Goal: Transaction & Acquisition: Purchase product/service

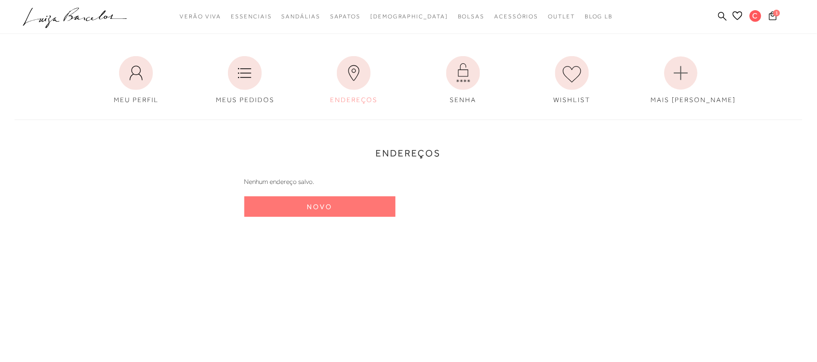
scroll to position [121, 0]
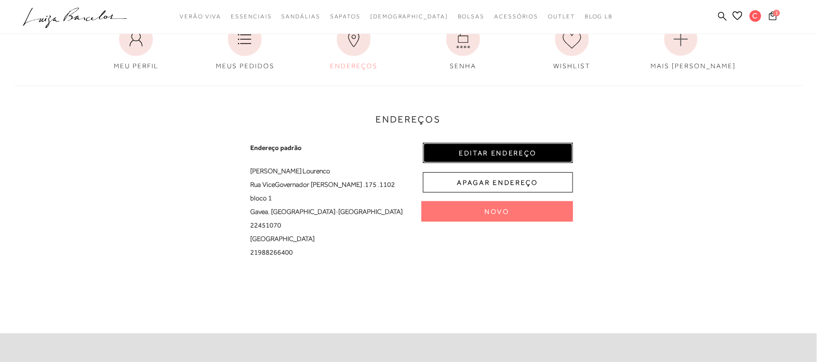
click at [468, 151] on button "EDITAR ENDEREÇO" at bounding box center [498, 153] width 150 height 20
select select "RJ"
select select "BR"
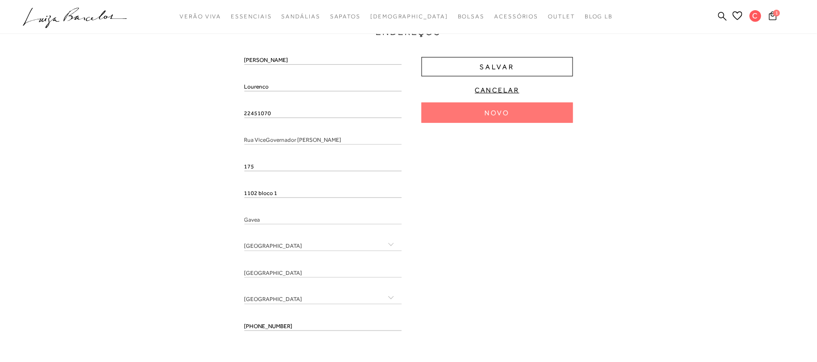
scroll to position [182, 0]
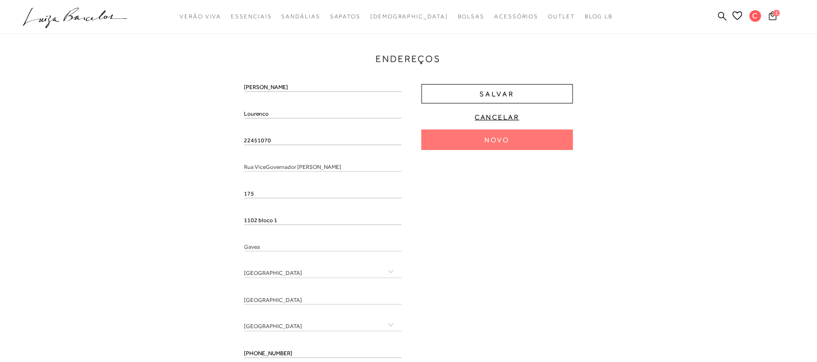
drag, startPoint x: 273, startPoint y: 141, endPoint x: 239, endPoint y: 142, distance: 33.9
click at [239, 142] on div "Endereços Endereço padrão Claudia Lourenco Rua ViceGovernador Rúbens Berardo , …" at bounding box center [408, 195] width 803 height 360
paste input "22451070"
type input "22451070"
drag, startPoint x: 269, startPoint y: 110, endPoint x: 241, endPoint y: 115, distance: 29.0
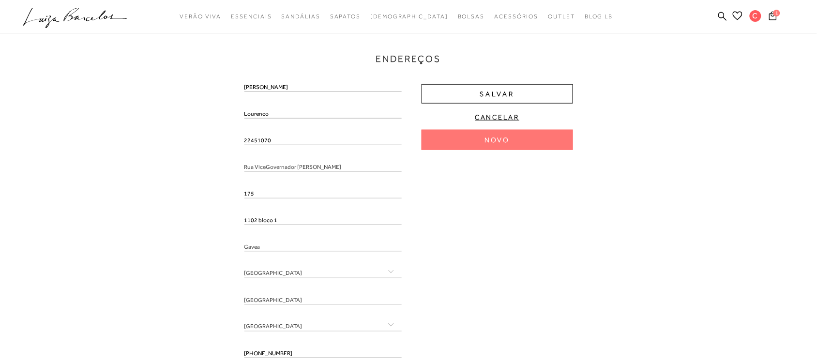
click at [239, 112] on div "Endereços Endereço padrão Claudia Lourenco Rua ViceGovernador Rúbens Berardo , …" at bounding box center [408, 195] width 803 height 360
type input "Rua Vice-Governador Rúbens Berardo"
type input "Gávea"
drag, startPoint x: 248, startPoint y: 119, endPoint x: 248, endPoint y: 112, distance: 7.3
click at [248, 112] on input "Lourenco" at bounding box center [323, 114] width 158 height 10
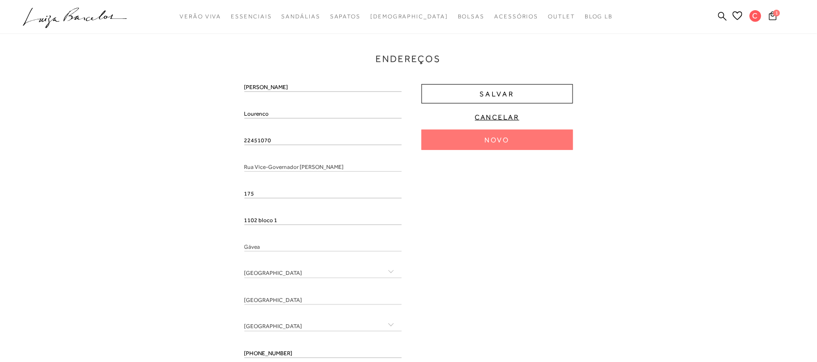
click at [248, 112] on input "Lourenco" at bounding box center [323, 114] width 158 height 10
paste input "Lourenco"
type input "Lourenco"
drag, startPoint x: 265, startPoint y: 85, endPoint x: 246, endPoint y: 85, distance: 18.9
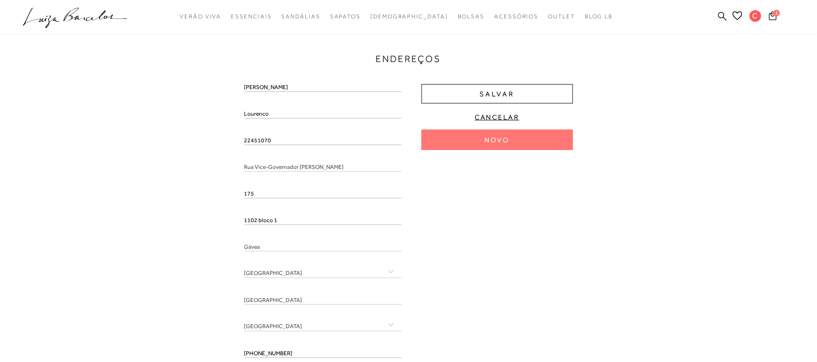
click at [243, 85] on div "Endereços Endereço padrão Claudia Lourenco Rua Vice-Governador Rúbens Berardo ,…" at bounding box center [408, 195] width 803 height 360
paste input "Claudia"
type input "Claudia"
drag, startPoint x: 262, startPoint y: 192, endPoint x: 245, endPoint y: 190, distance: 17.0
click at [245, 190] on input "175" at bounding box center [323, 194] width 158 height 10
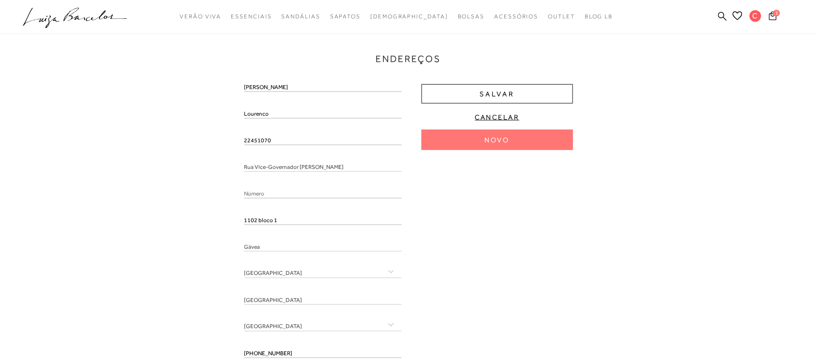
paste input "175"
type input "175"
drag, startPoint x: 278, startPoint y: 217, endPoint x: 255, endPoint y: 222, distance: 23.7
click at [237, 218] on div "Endereços Endereço padrão Claudia Lourenco Rua Vice-Governador Rúbens Berardo ,…" at bounding box center [408, 195] width 803 height 360
paste input "1102 bloco 1"
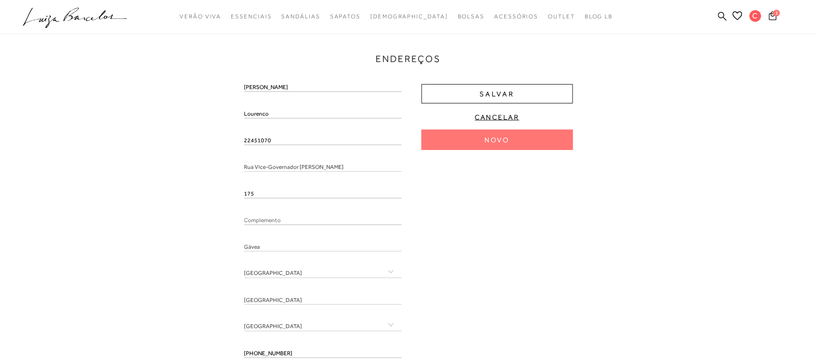
type input "1102 bloco 1"
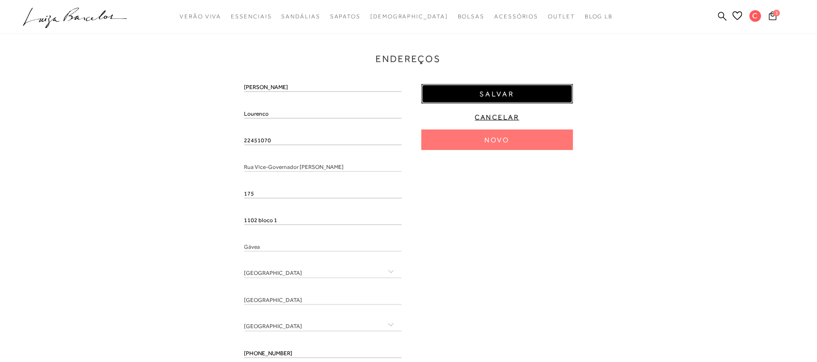
click at [446, 93] on button "Salvar" at bounding box center [497, 93] width 151 height 19
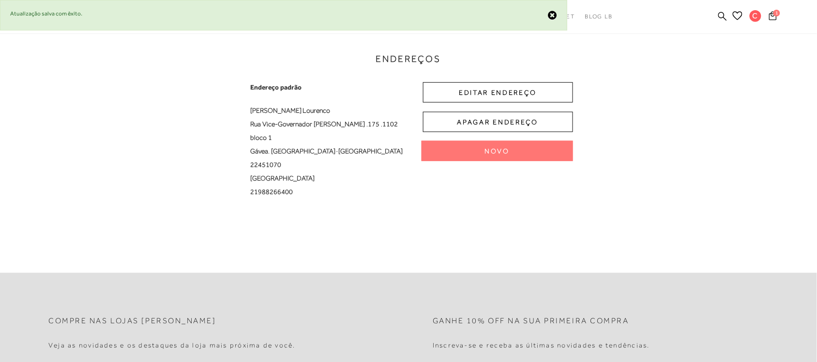
scroll to position [0, 0]
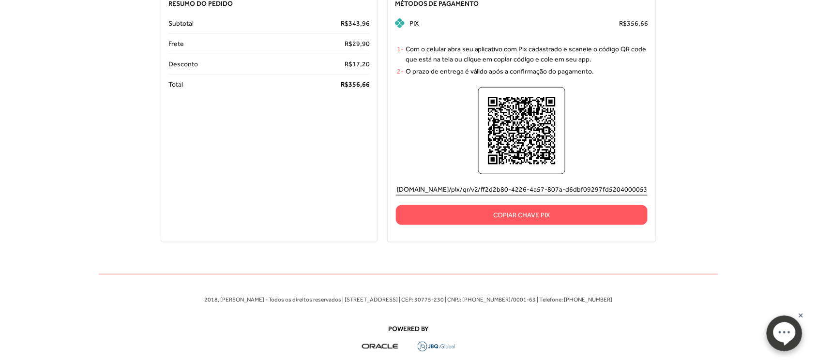
scroll to position [242, 0]
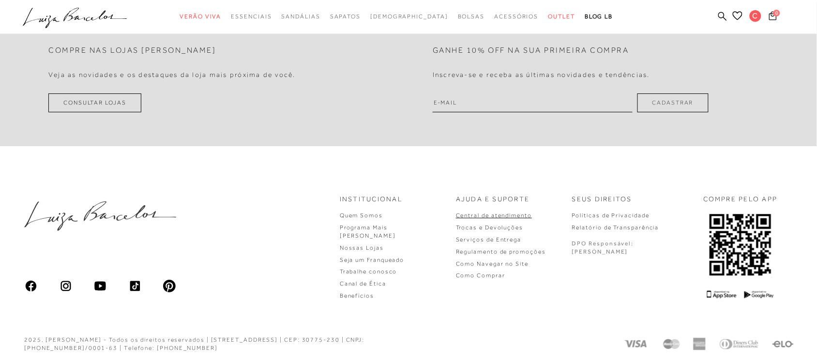
click at [524, 215] on link "Central de atendimento" at bounding box center [494, 215] width 76 height 7
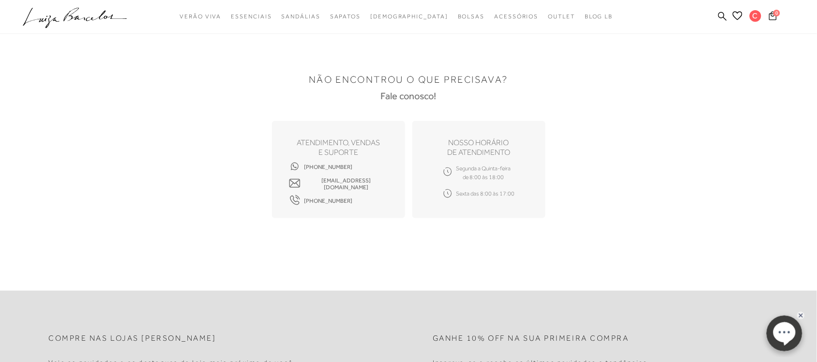
scroll to position [303, 0]
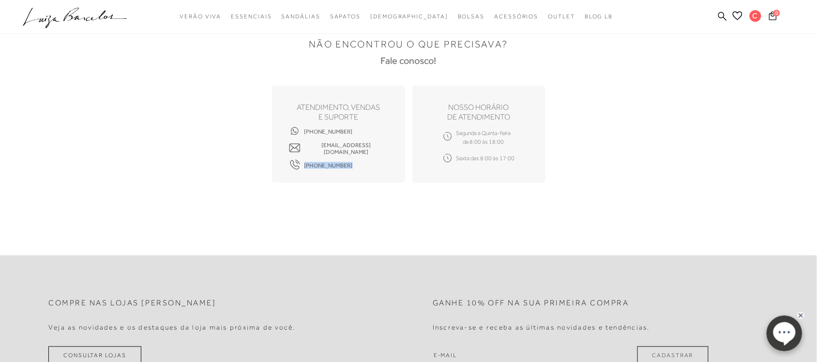
drag, startPoint x: 343, startPoint y: 164, endPoint x: 299, endPoint y: 164, distance: 43.6
click at [299, 164] on div "(31) 99740-5426 sac.lojaonline@luizabarcelos.com.br (31) 3428-4230" at bounding box center [338, 149] width 99 height 34
copy span "(31) 3428-4230"
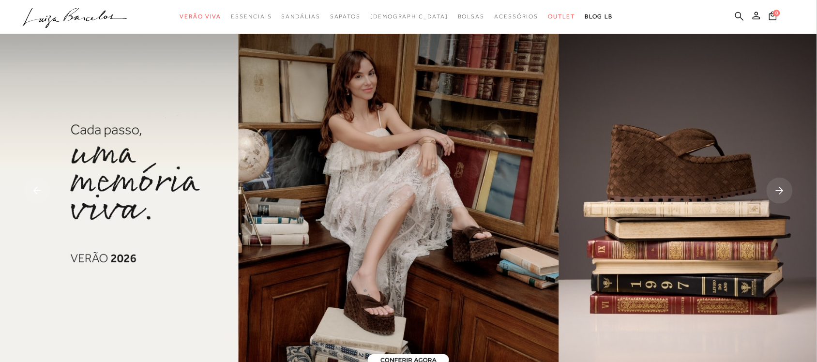
click at [736, 12] on icon at bounding box center [739, 16] width 9 height 9
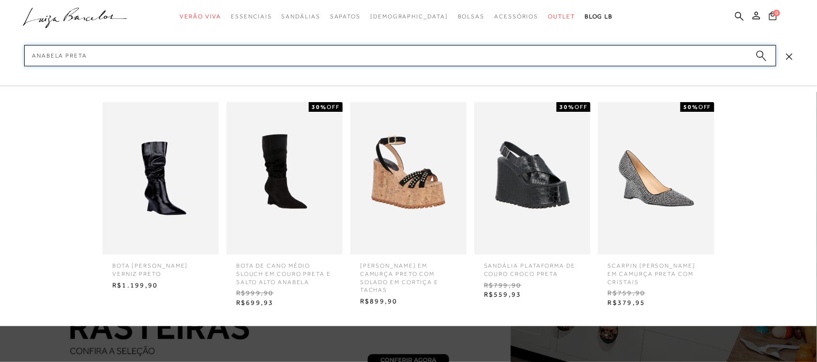
type input "anabela preta"
click at [757, 55] on icon "submit" at bounding box center [761, 55] width 11 height 11
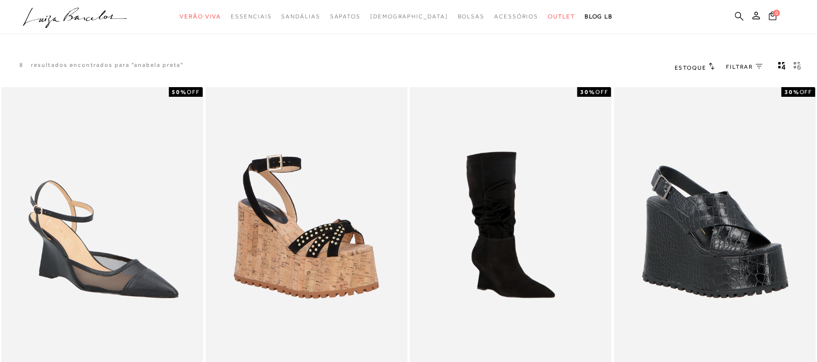
click at [742, 12] on icon at bounding box center [739, 16] width 9 height 9
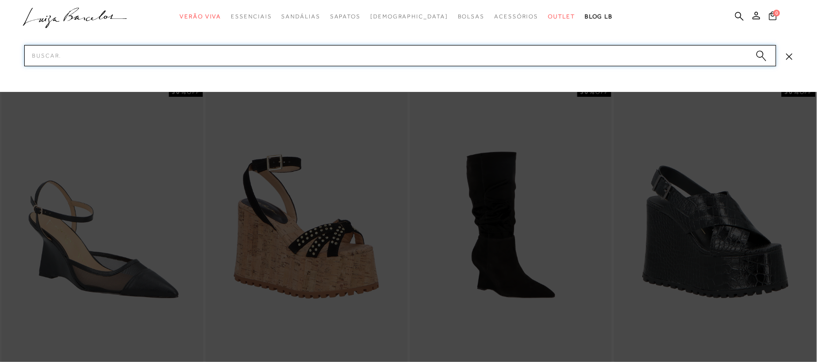
type input "n"
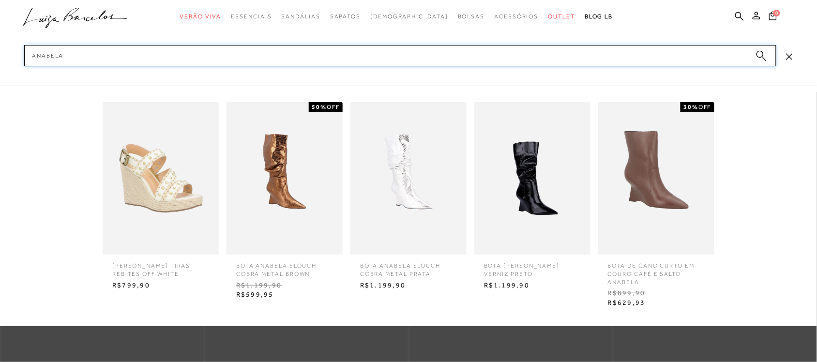
type input "anabela"
click at [762, 54] on circle "submit" at bounding box center [760, 54] width 7 height 7
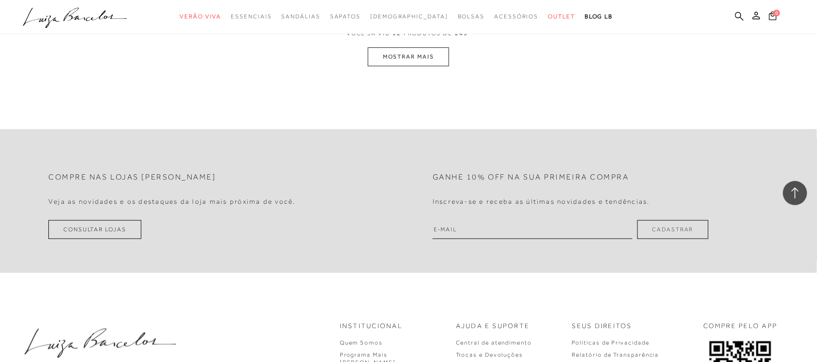
scroll to position [1186, 0]
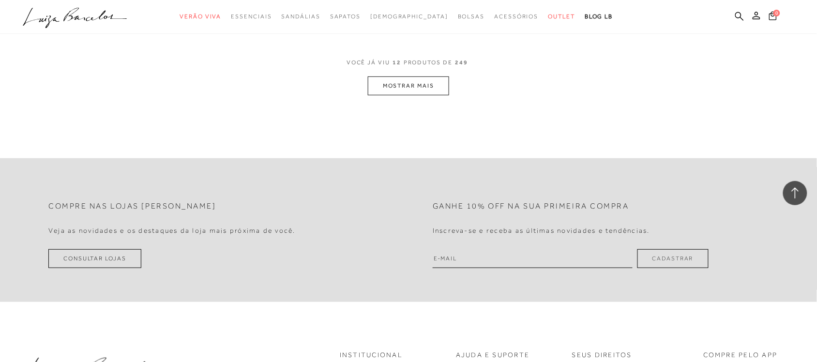
click at [395, 92] on button "MOSTRAR MAIS" at bounding box center [408, 85] width 81 height 19
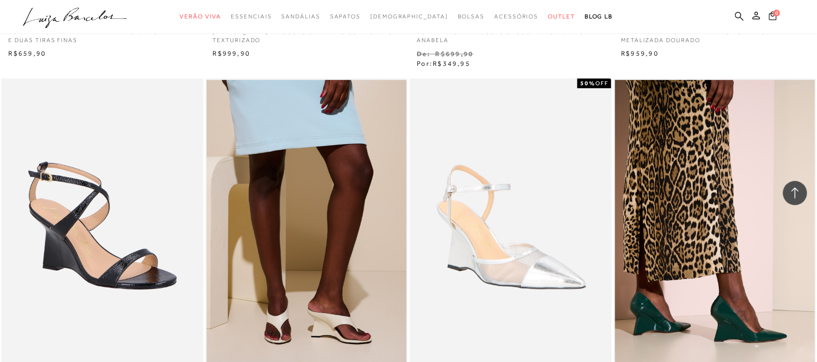
scroll to position [2251, 0]
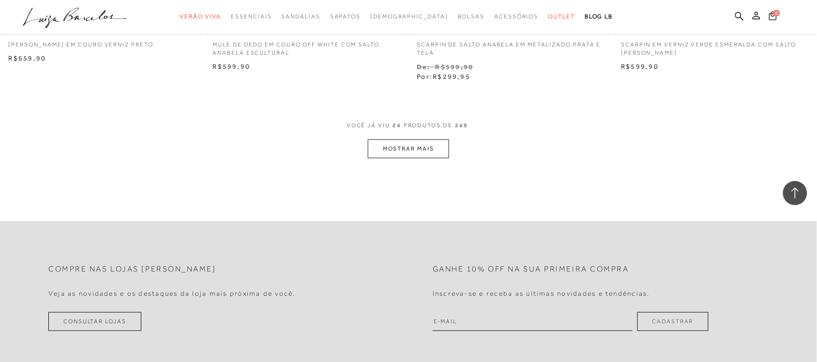
click at [414, 143] on button "MOSTRAR MAIS" at bounding box center [408, 148] width 81 height 19
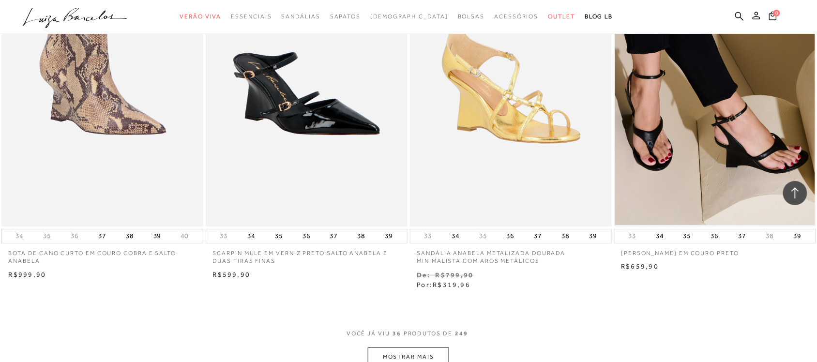
scroll to position [3340, 0]
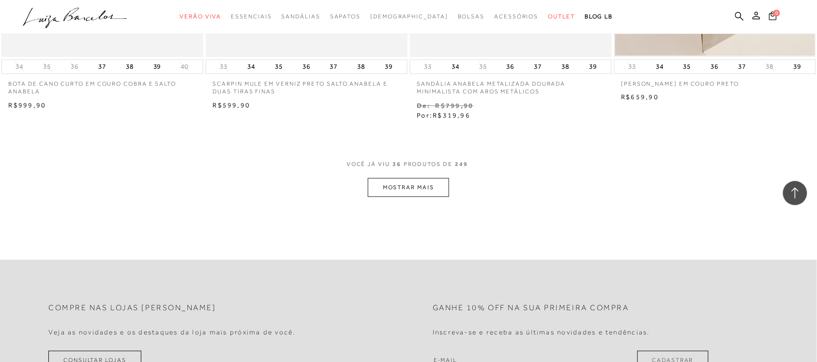
click at [387, 182] on button "MOSTRAR MAIS" at bounding box center [408, 187] width 81 height 19
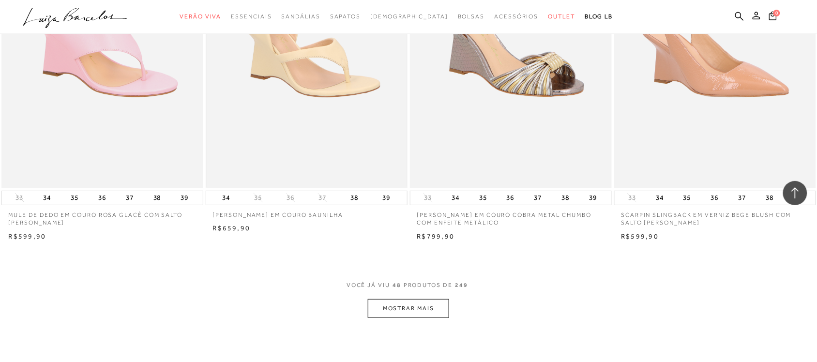
scroll to position [4369, 0]
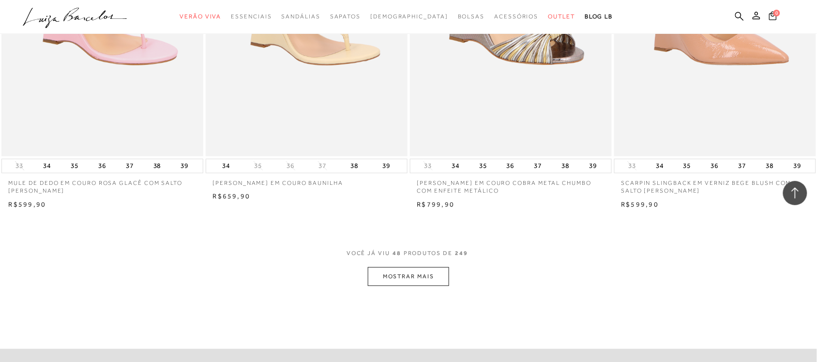
click at [414, 280] on button "MOSTRAR MAIS" at bounding box center [408, 276] width 81 height 19
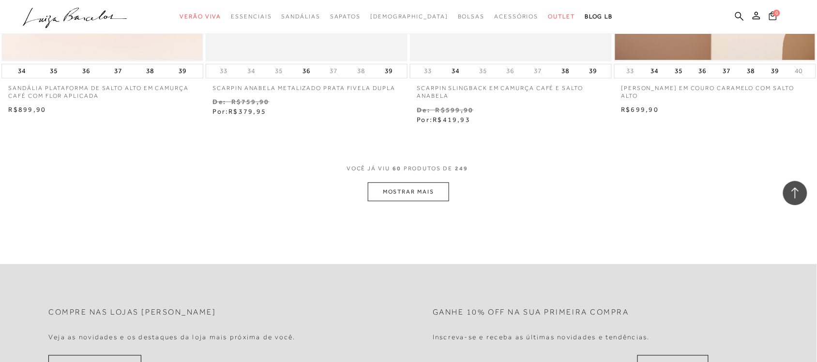
scroll to position [5640, 0]
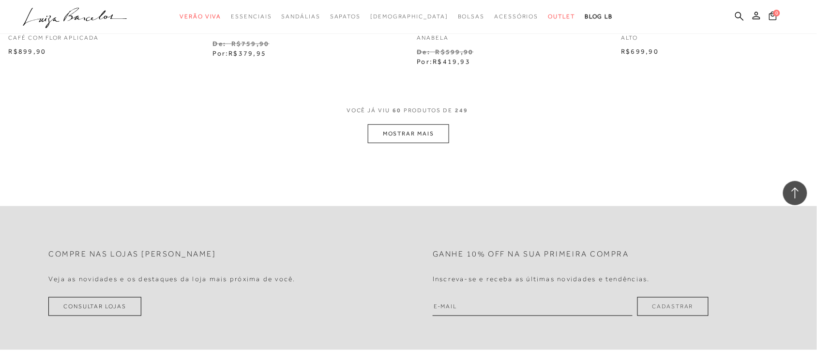
click at [435, 139] on button "MOSTRAR MAIS" at bounding box center [408, 133] width 81 height 19
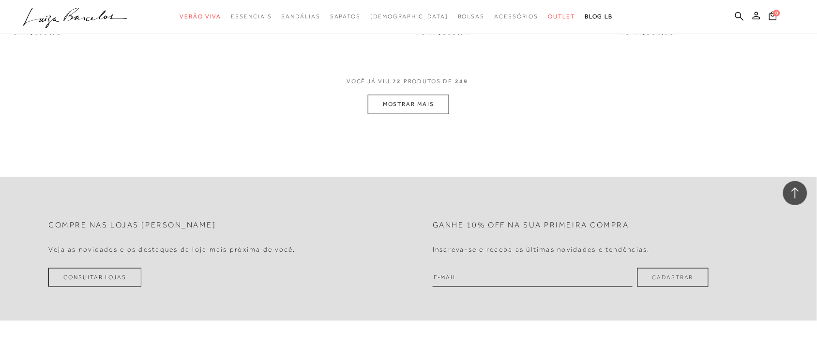
scroll to position [6789, 0]
click at [399, 113] on button "MOSTRAR MAIS" at bounding box center [408, 103] width 81 height 19
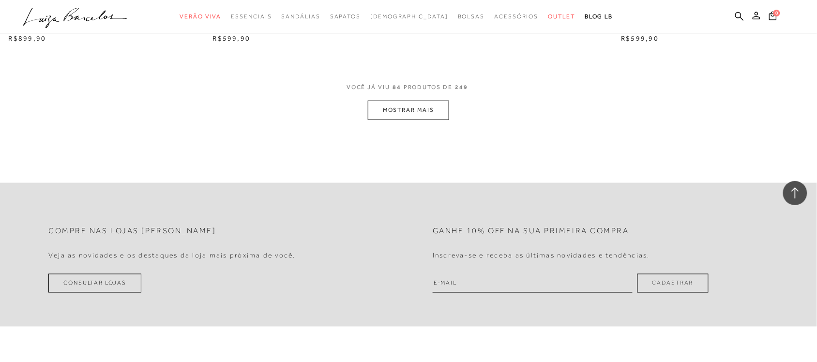
scroll to position [7895, 0]
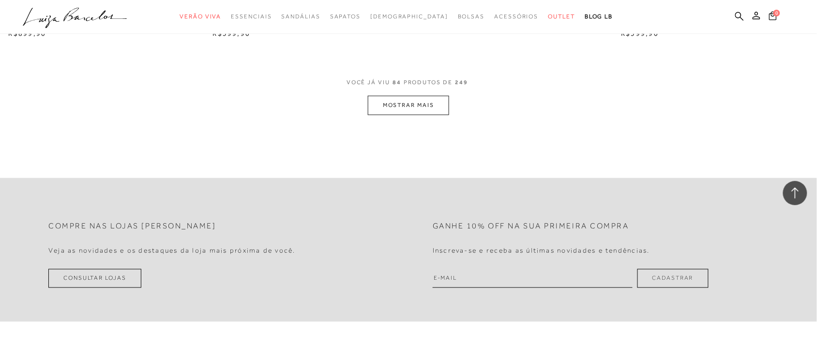
click at [419, 115] on button "MOSTRAR MAIS" at bounding box center [408, 105] width 81 height 19
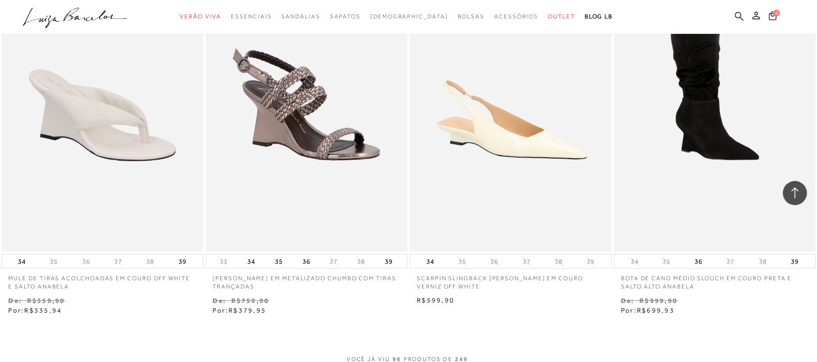
scroll to position [8864, 0]
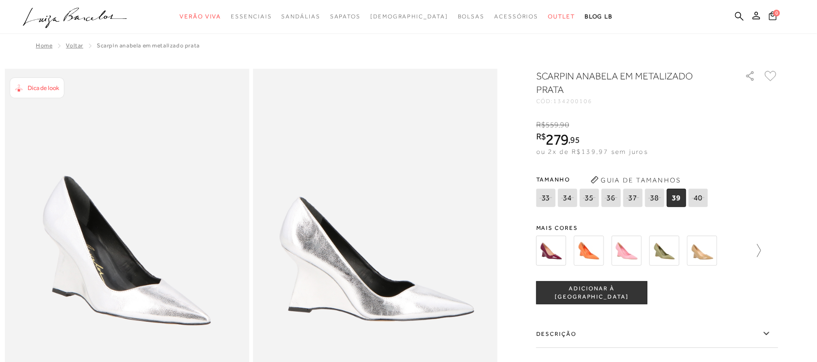
click at [761, 255] on icon at bounding box center [755, 251] width 14 height 14
click at [776, 256] on icon at bounding box center [772, 251] width 14 height 14
click at [616, 247] on img at bounding box center [606, 251] width 30 height 30
